Goal: Information Seeking & Learning: Find specific page/section

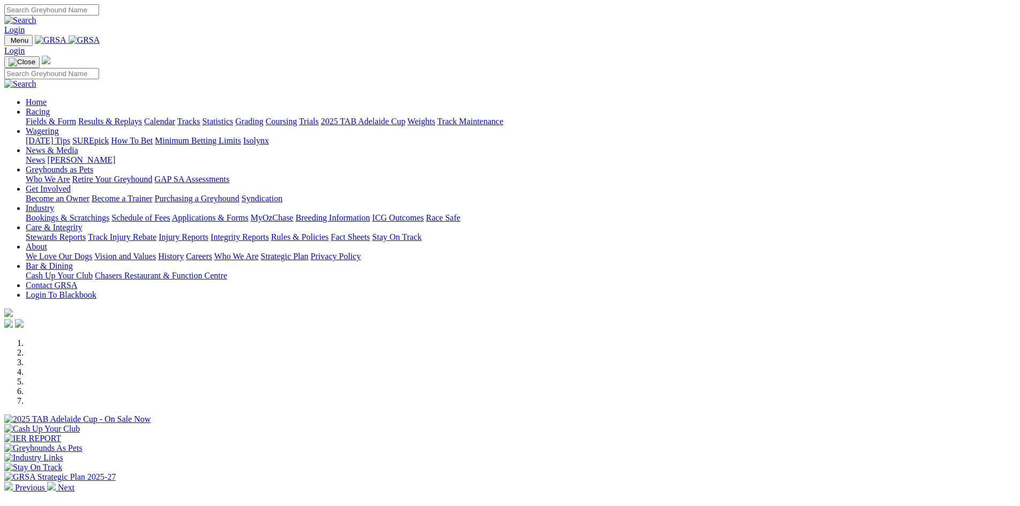
click at [100, 43] on img at bounding box center [85, 40] width 32 height 10
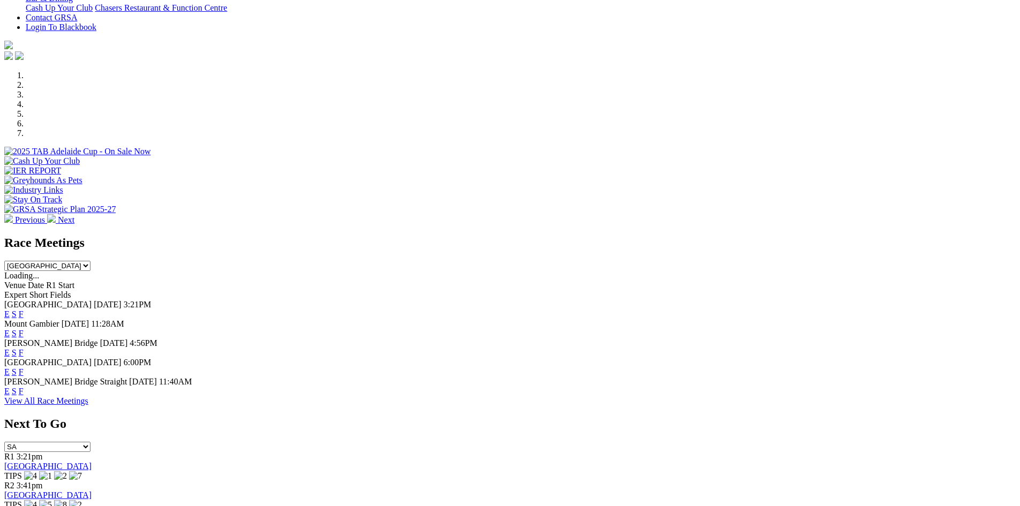
click at [24, 387] on link "F" at bounding box center [21, 391] width 5 height 9
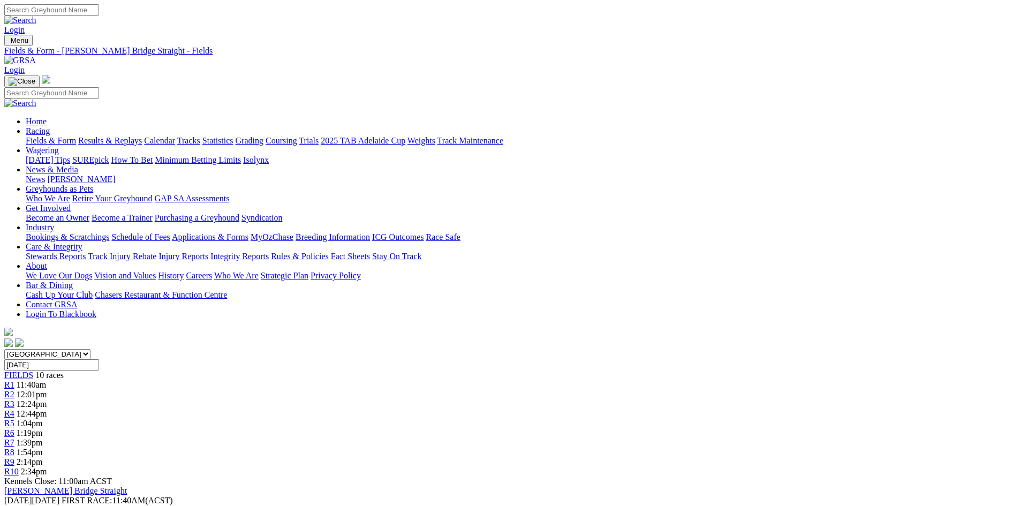
click at [36, 56] on img at bounding box center [20, 61] width 32 height 10
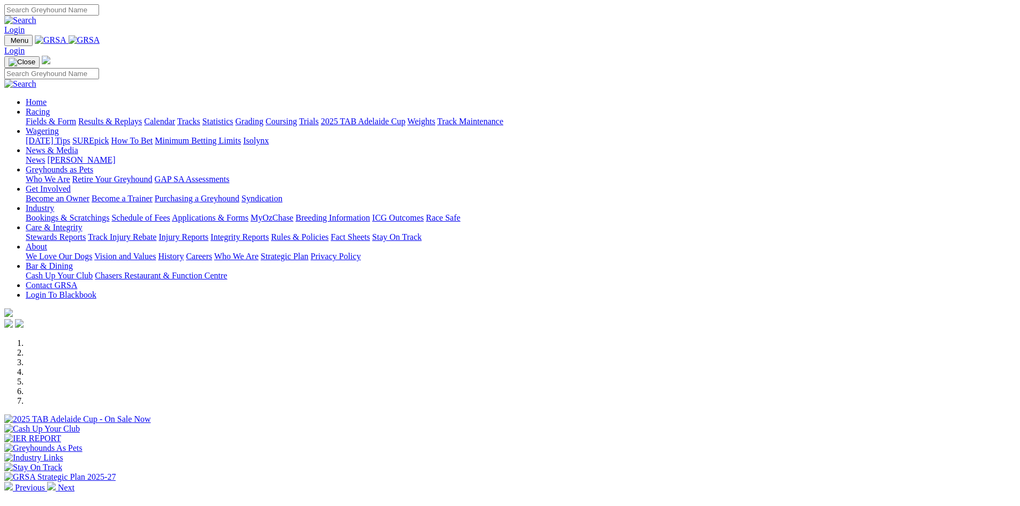
click at [82, 223] on link "Care & Integrity" at bounding box center [54, 227] width 57 height 9
click at [86, 232] on link "Stewards Reports" at bounding box center [56, 236] width 60 height 9
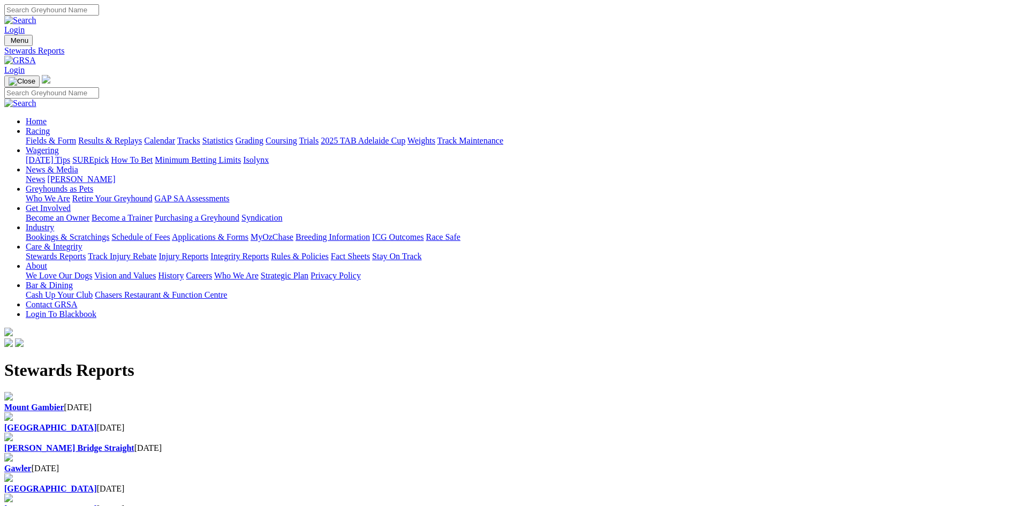
click at [64, 403] on b "Mount Gambier" at bounding box center [34, 407] width 60 height 9
click at [366, 423] on div "[GEOGRAPHIC_DATA] [DATE]" at bounding box center [509, 428] width 1011 height 10
click at [32, 464] on b "Gawler" at bounding box center [17, 468] width 27 height 9
click at [36, 56] on img at bounding box center [20, 61] width 32 height 10
